Goal: Task Accomplishment & Management: Manage account settings

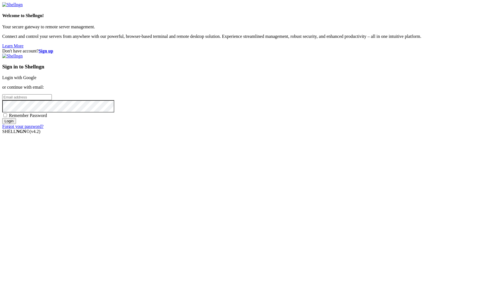
click at [52, 100] on input "email" at bounding box center [27, 97] width 50 height 6
type input "mabuya"
click at [16, 124] on input "Login" at bounding box center [9, 121] width 14 height 6
drag, startPoint x: 287, startPoint y: 148, endPoint x: 224, endPoint y: 147, distance: 63.3
click at [224, 129] on div "Don't have account? Sign up Sign in to Shellngn Login with Google or continue w…" at bounding box center [239, 88] width 474 height 80
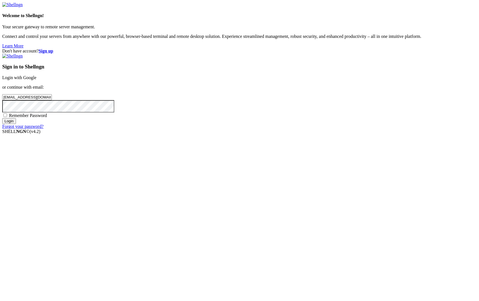
type input "[EMAIL_ADDRESS][DOMAIN_NAME]"
click at [47, 118] on span "Remember Password" at bounding box center [28, 115] width 38 height 5
click at [7, 117] on input "Remember Password" at bounding box center [5, 115] width 4 height 4
checkbox input "true"
click at [16, 124] on input "Login" at bounding box center [9, 121] width 14 height 6
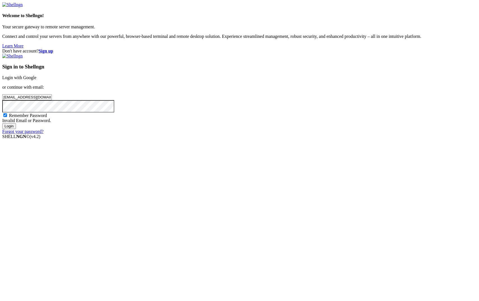
click at [240, 134] on div "Don't have account? Sign up Sign in to Shellngn Login with Google or continue w…" at bounding box center [239, 90] width 474 height 85
click at [16, 129] on input "Login" at bounding box center [9, 126] width 14 height 6
click at [43, 134] on link "Forgot your password?" at bounding box center [22, 131] width 41 height 5
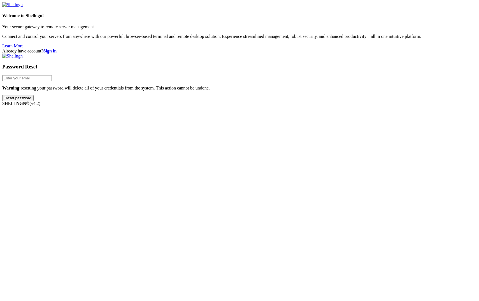
click at [52, 81] on input "email" at bounding box center [27, 78] width 50 height 6
type input "[EMAIL_ADDRESS][DOMAIN_NAME]"
click at [34, 101] on input "Reset password" at bounding box center [17, 98] width 31 height 6
